Goal: Check status: Check status

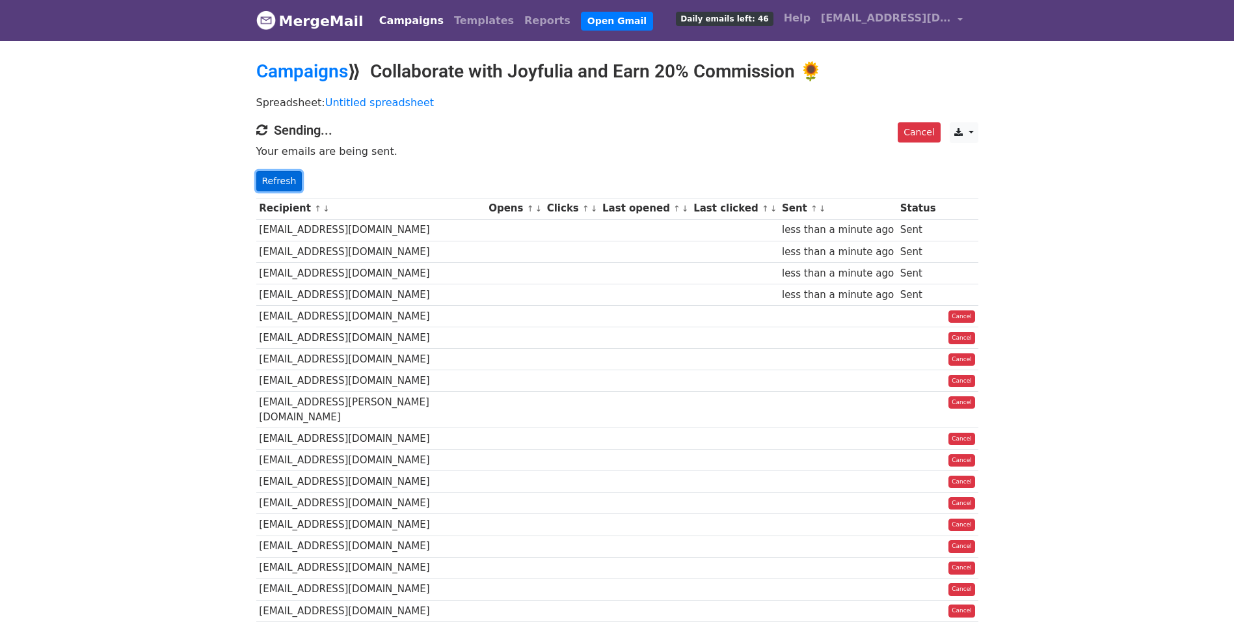
click at [280, 179] on link "Refresh" at bounding box center [279, 181] width 46 height 20
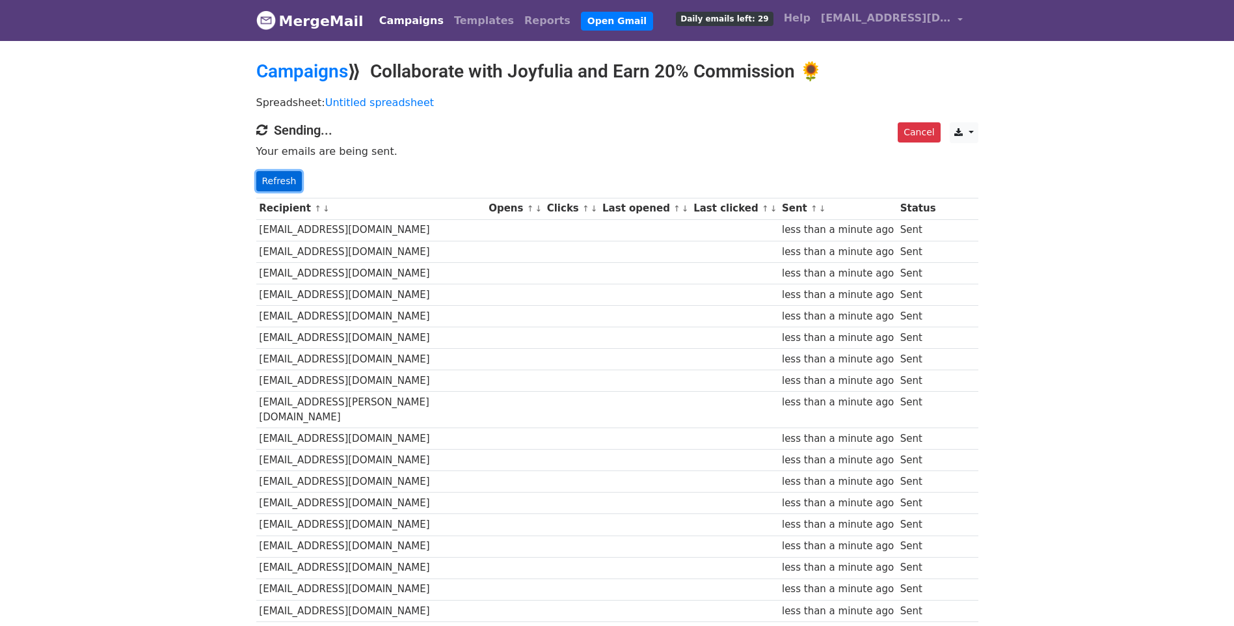
click at [271, 185] on link "Refresh" at bounding box center [279, 181] width 46 height 20
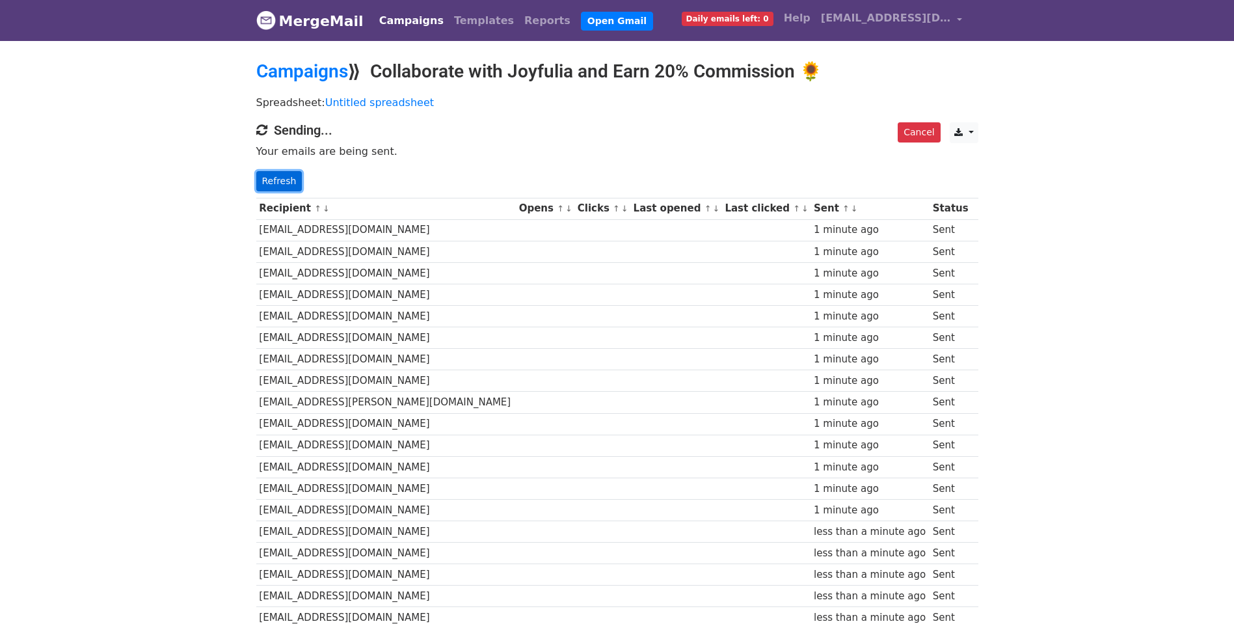
click at [272, 182] on link "Refresh" at bounding box center [279, 181] width 46 height 20
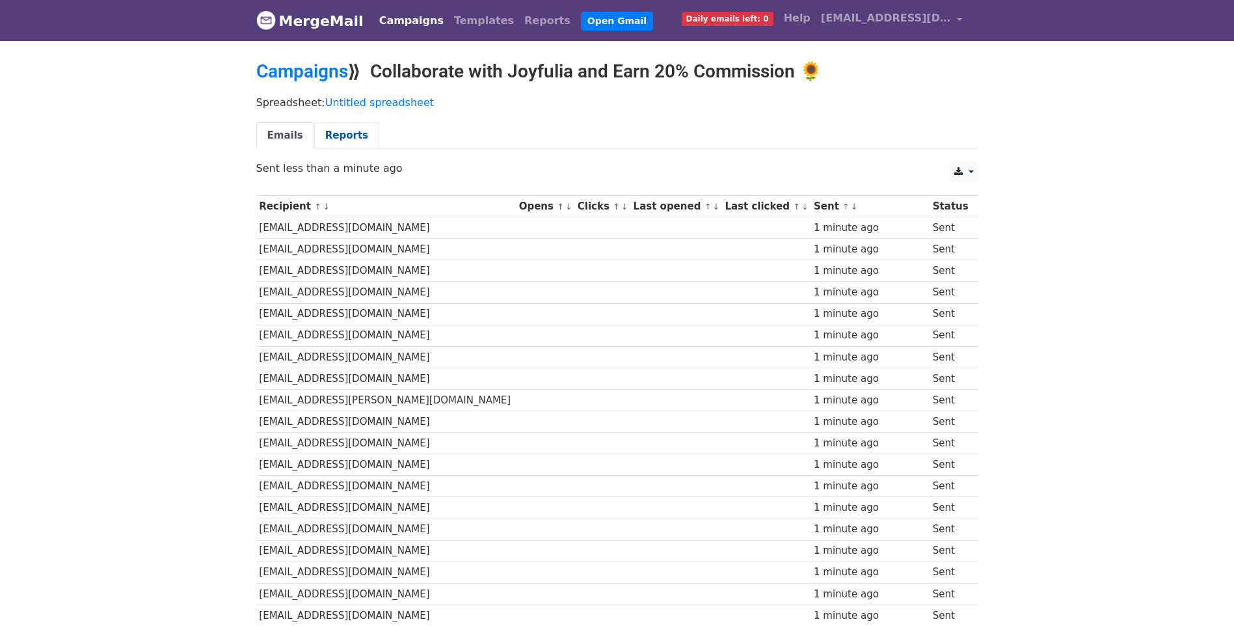
click at [352, 131] on link "Reports" at bounding box center [346, 135] width 65 height 27
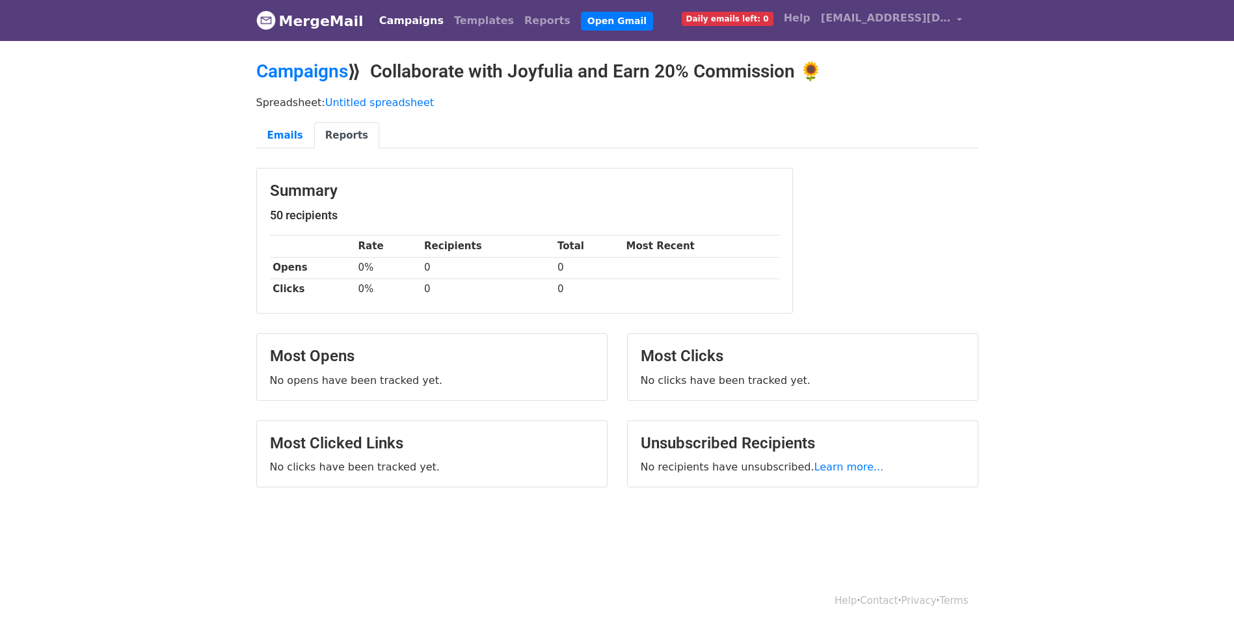
click at [194, 289] on body "MergeMail Campaigns Templates Reports Open Gmail Daily emails left: 0 Help [EMA…" at bounding box center [617, 276] width 1234 height 552
